Goal: Navigation & Orientation: Find specific page/section

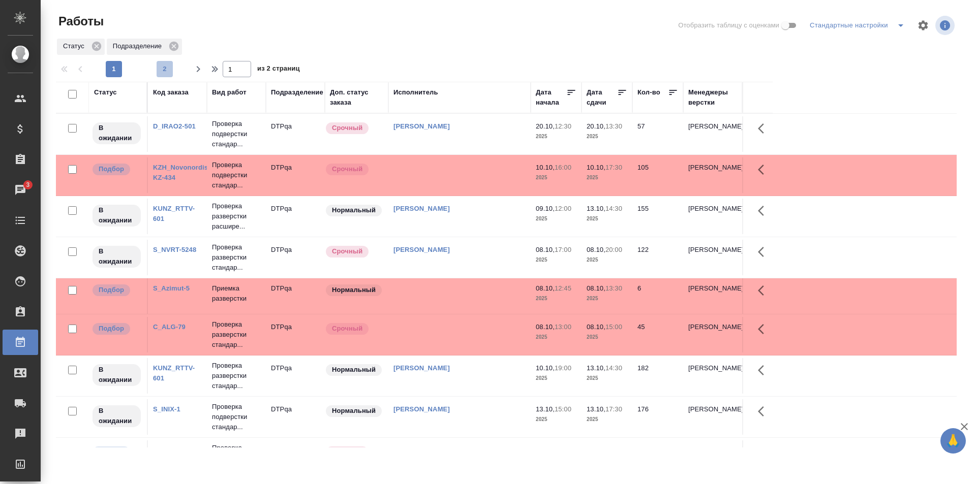
click at [161, 69] on span "2" at bounding box center [165, 69] width 16 height 10
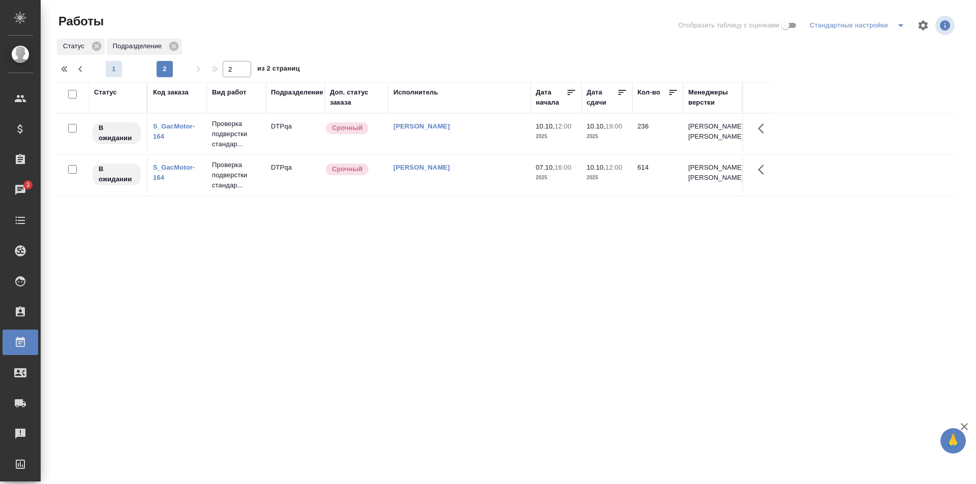
click at [116, 70] on span "1" at bounding box center [114, 69] width 16 height 10
type input "1"
